Goal: Obtain resource: Download file/media

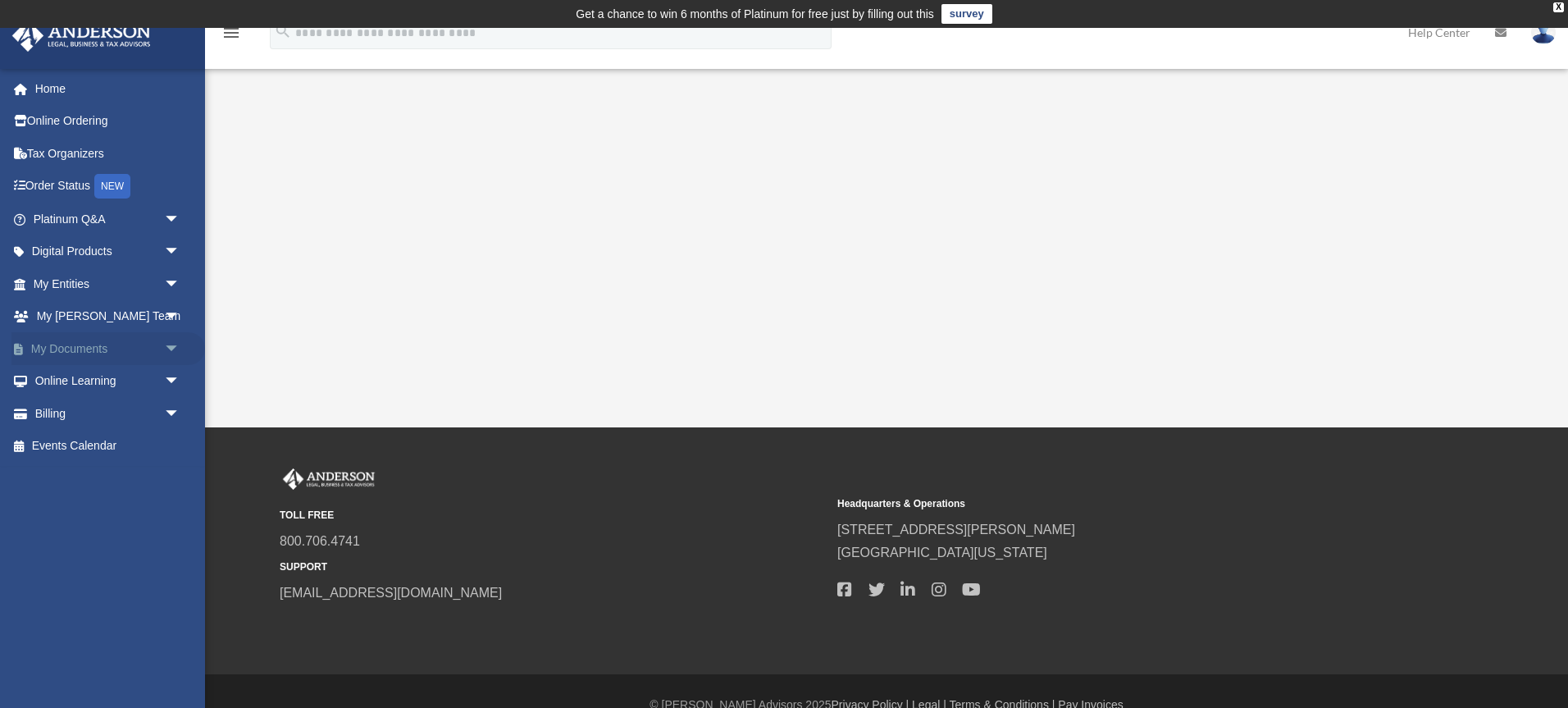
click at [83, 350] on link "My Documents arrow_drop_down" at bounding box center [108, 349] width 194 height 33
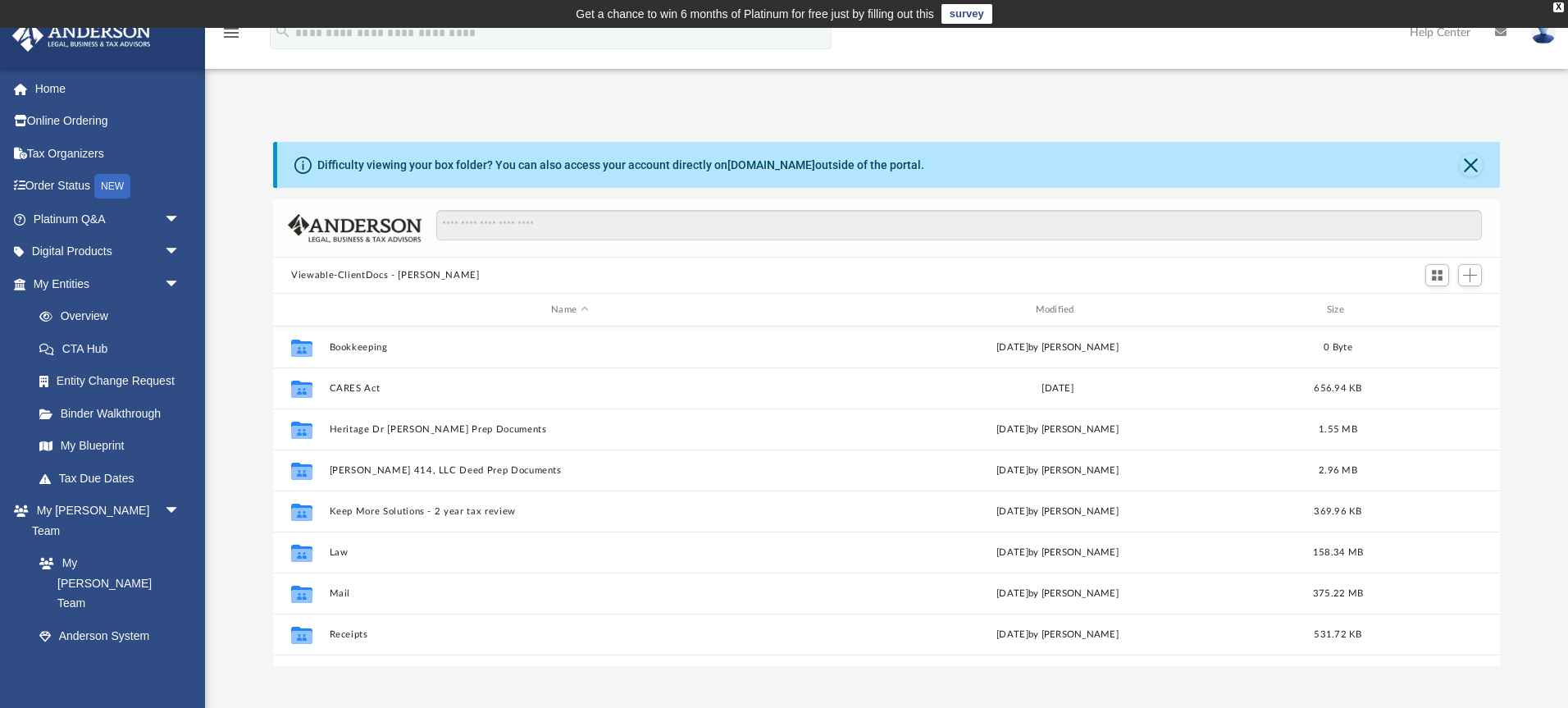
scroll to position [373, 1226]
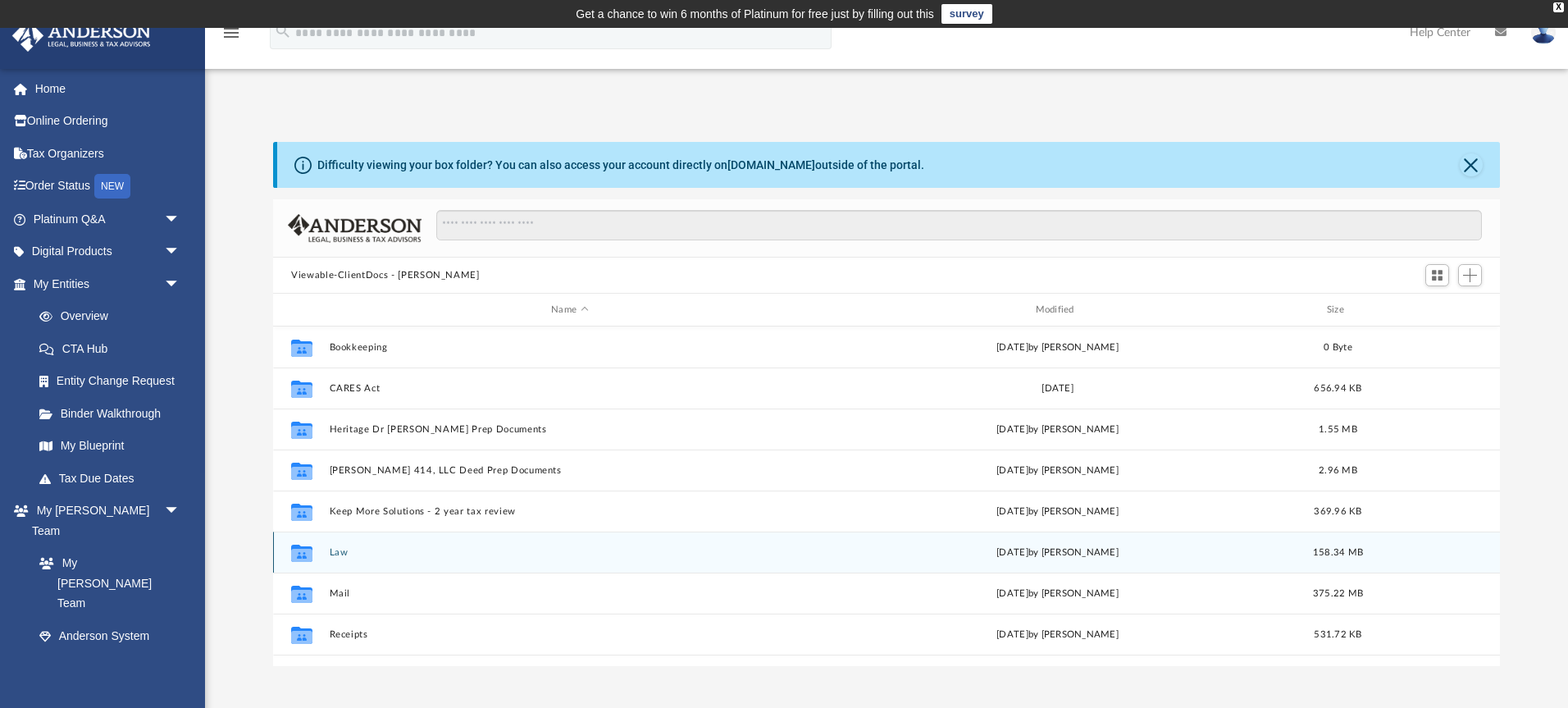
click at [349, 550] on button "Law" at bounding box center [569, 552] width 481 height 10
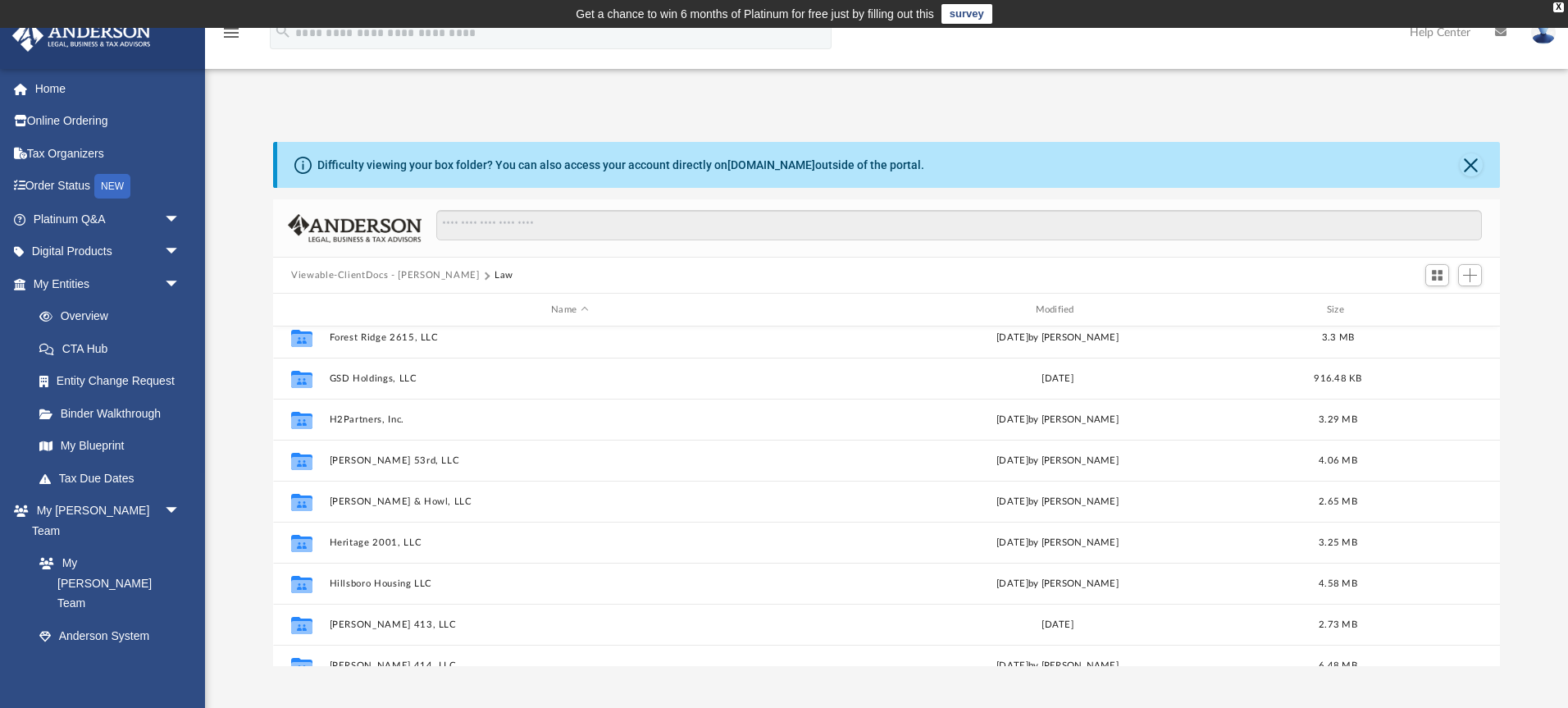
scroll to position [407, 0]
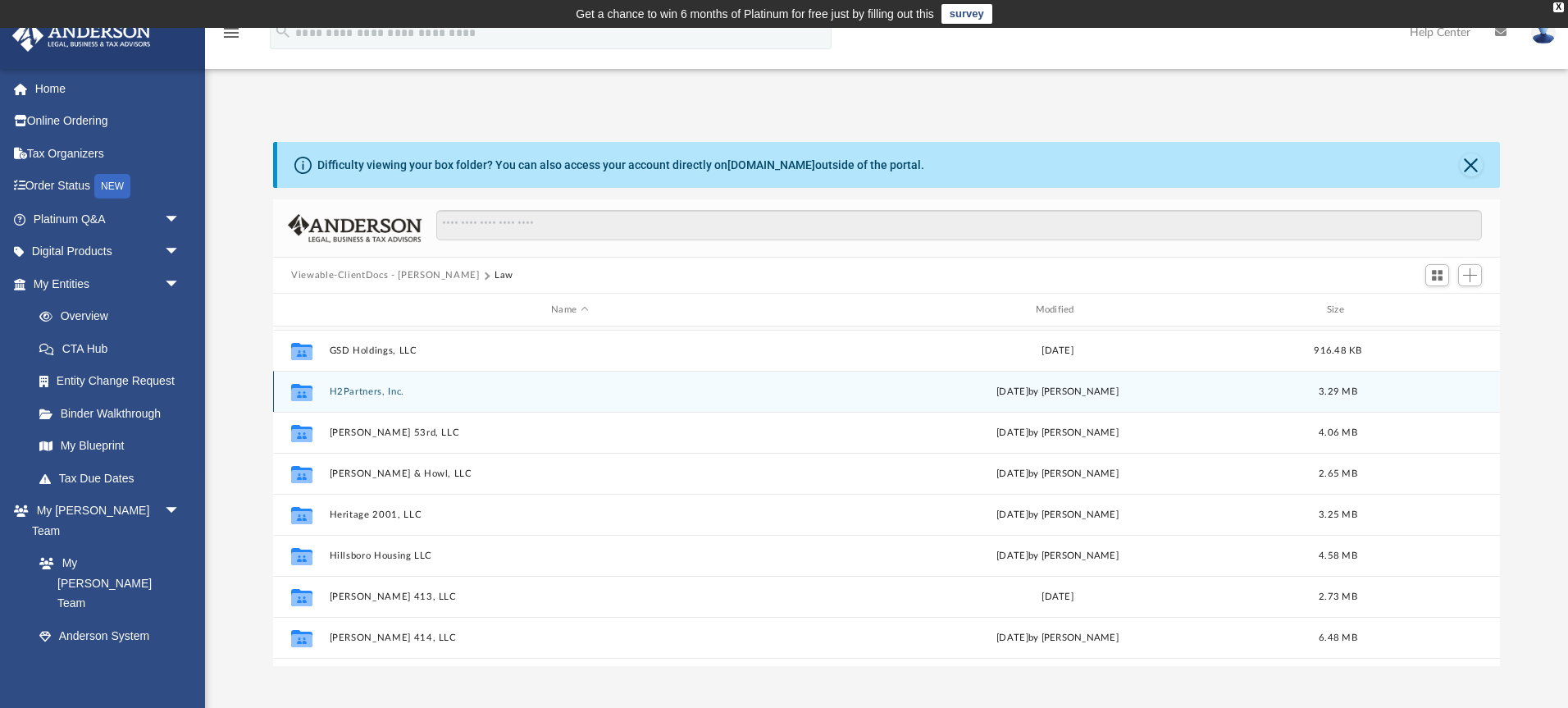
click at [367, 391] on button "H2Partners, Inc." at bounding box center [569, 391] width 481 height 10
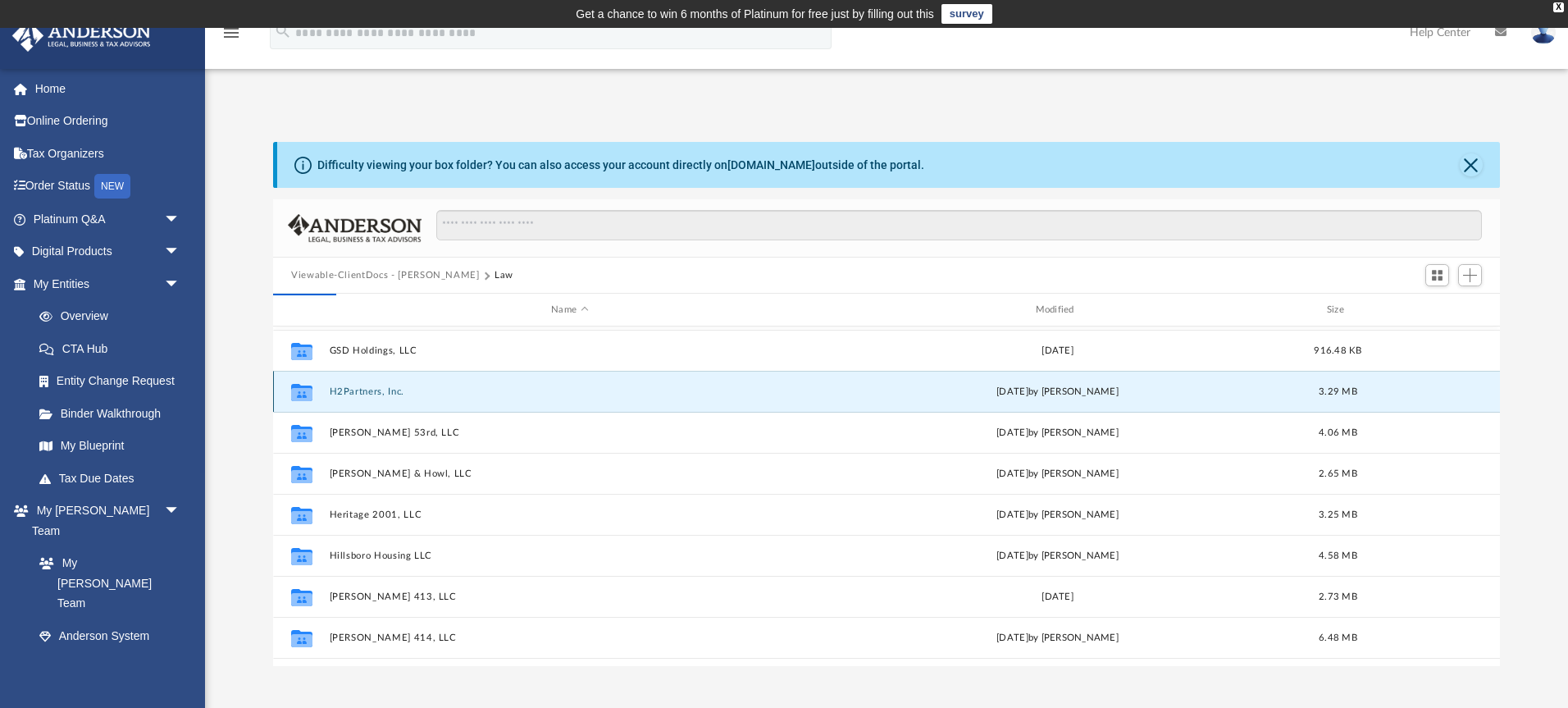
click at [367, 391] on button "H2Partners, Inc." at bounding box center [569, 391] width 481 height 10
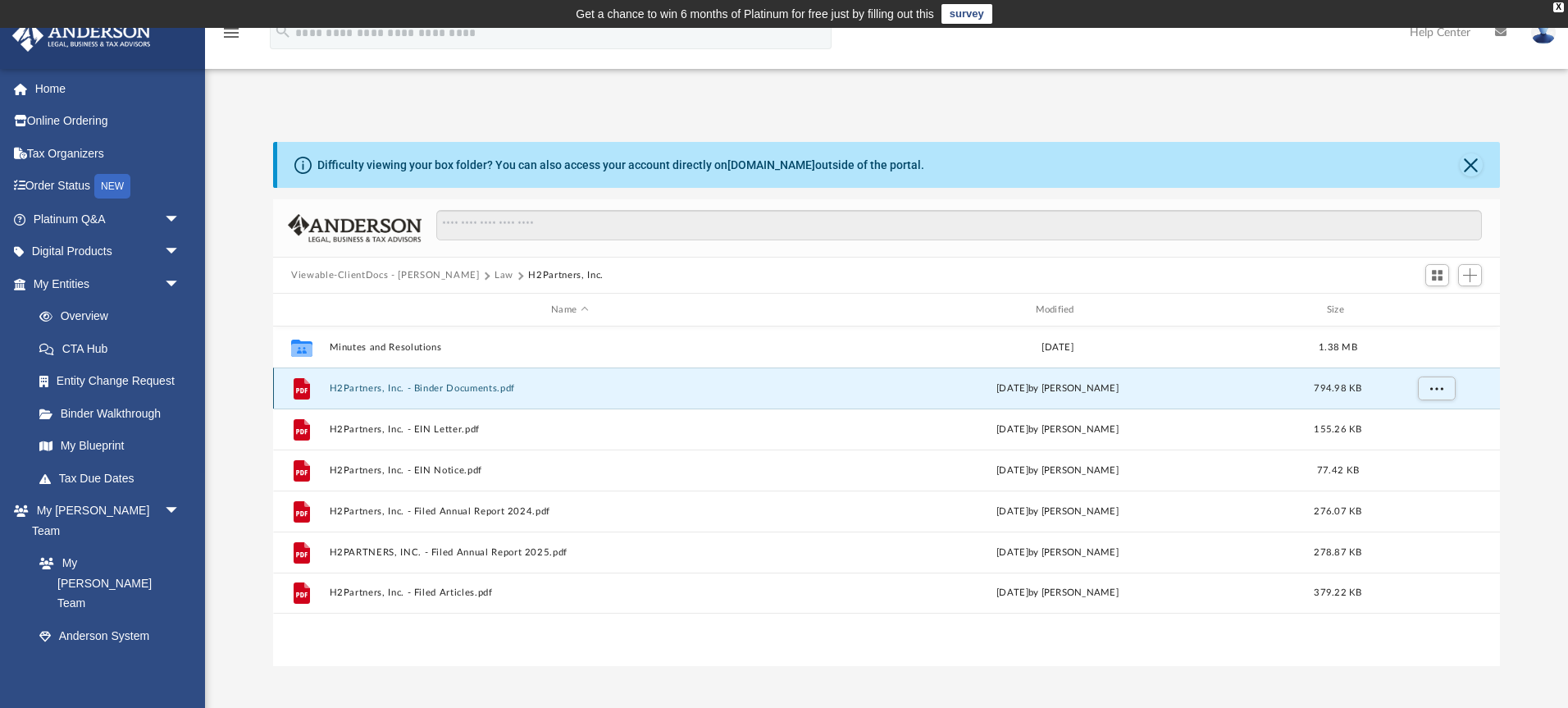
click at [367, 386] on button "H2Partners, Inc. - Binder Documents.pdf" at bounding box center [569, 389] width 481 height 10
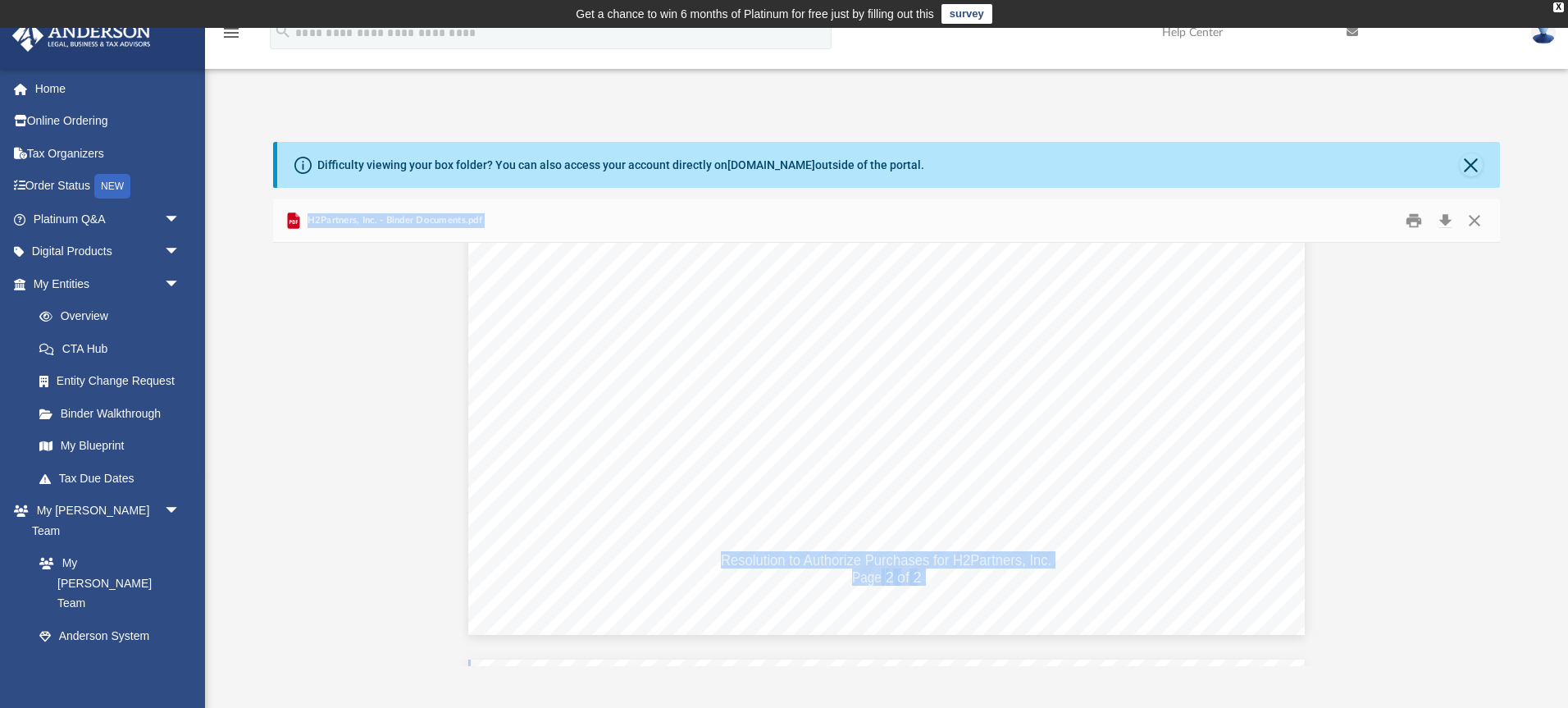
scroll to position [120610, 0]
